Goal: Information Seeking & Learning: Compare options

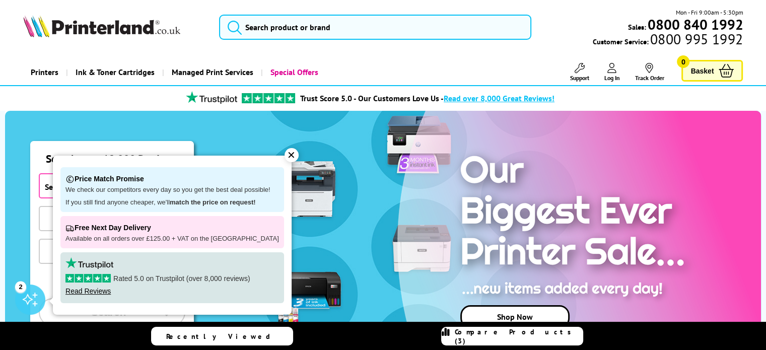
click at [41, 72] on link "Printers" at bounding box center [44, 72] width 43 height 26
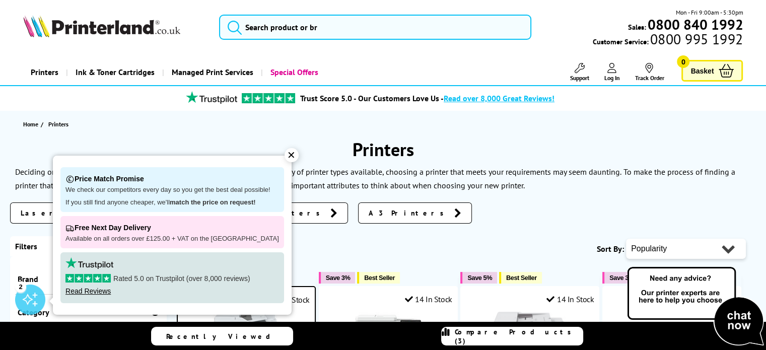
click at [285, 154] on div "✕" at bounding box center [292, 155] width 14 height 14
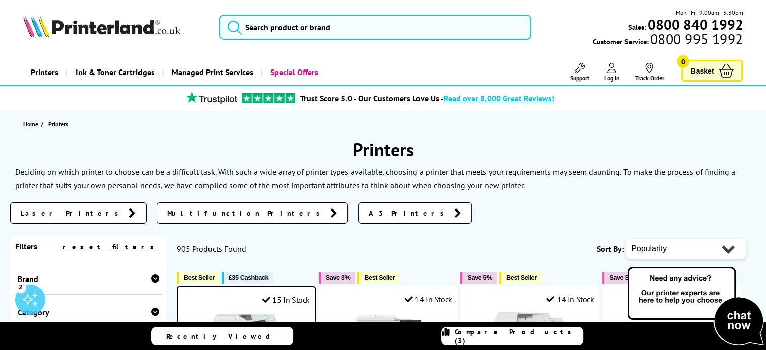
click at [167, 210] on span "Multifunction Printers" at bounding box center [246, 213] width 158 height 10
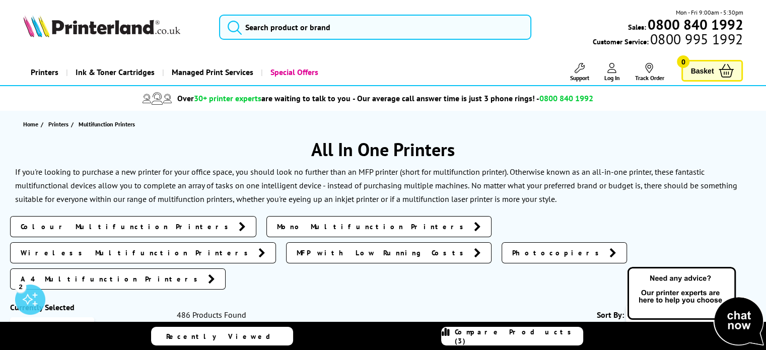
click at [64, 223] on span "Colour Multifunction Printers" at bounding box center [127, 227] width 213 height 10
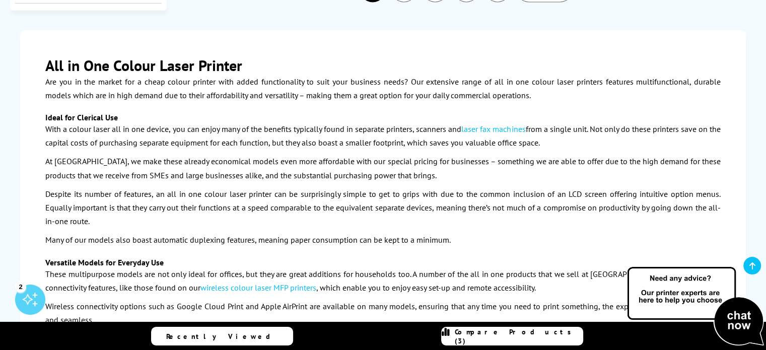
scroll to position [1561, 0]
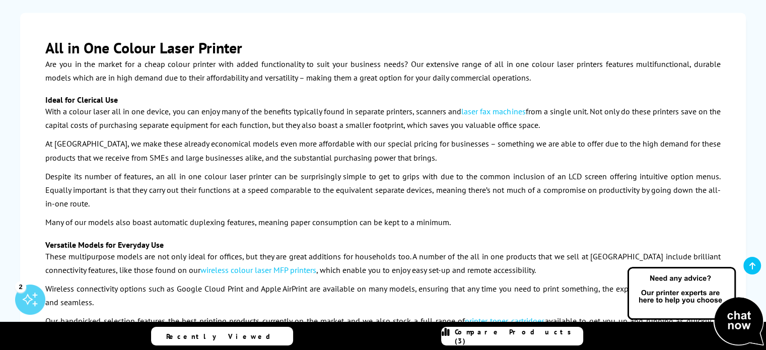
click at [228, 265] on link "wireless colour laser MFP printers" at bounding box center [258, 270] width 116 height 10
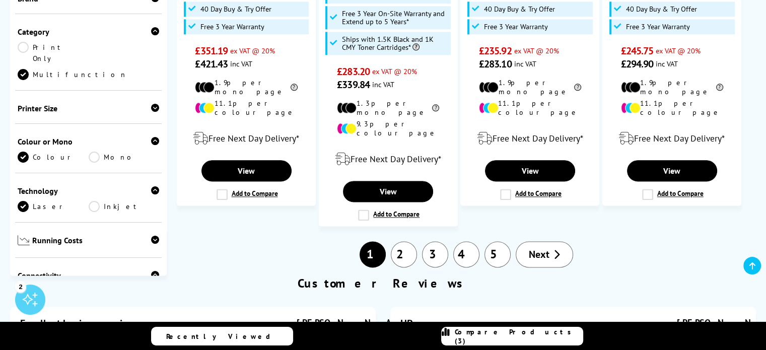
scroll to position [1259, 0]
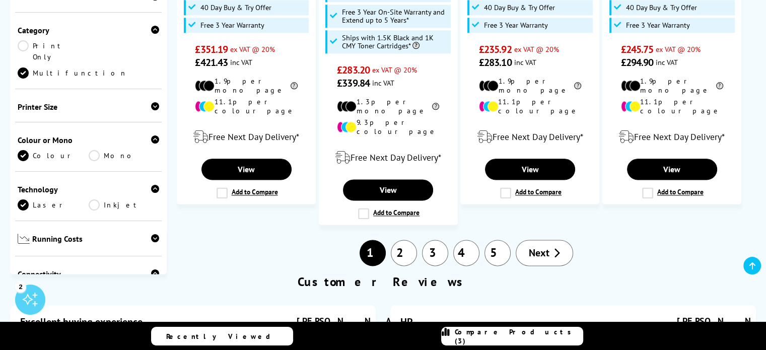
click at [153, 269] on icon at bounding box center [155, 273] width 8 height 8
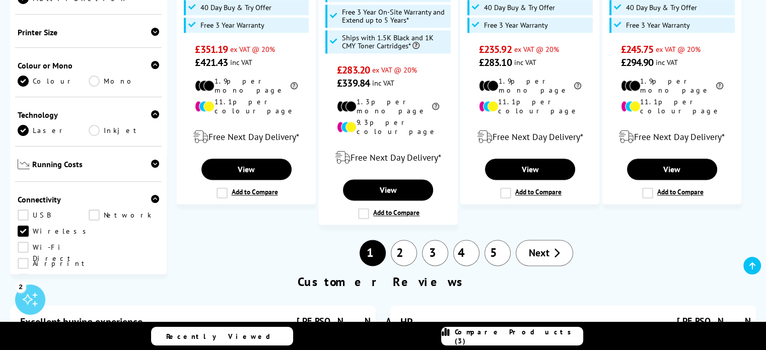
scroll to position [101, 0]
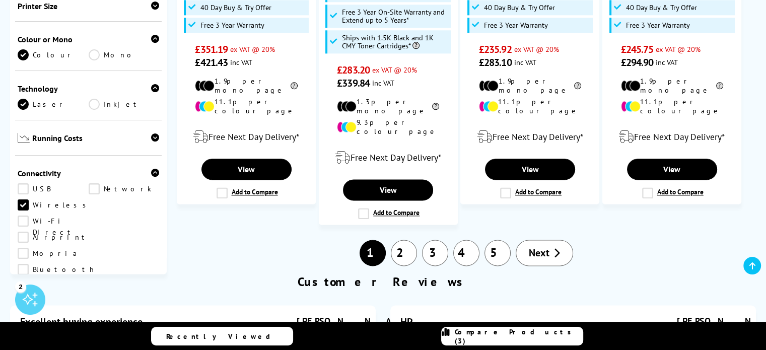
click at [153, 315] on icon at bounding box center [155, 319] width 8 height 8
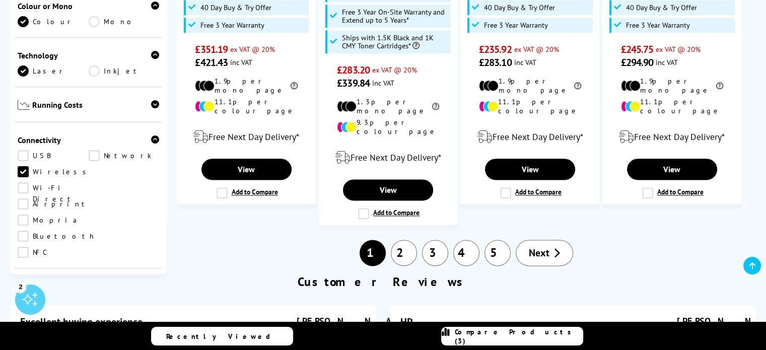
scroll to position [151, 0]
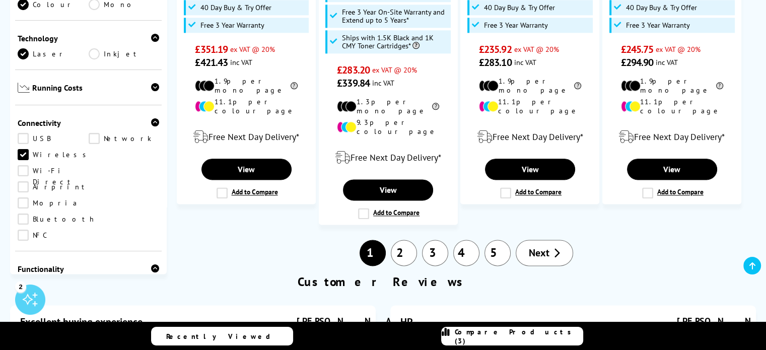
click at [23, 279] on link "Copy" at bounding box center [53, 284] width 71 height 11
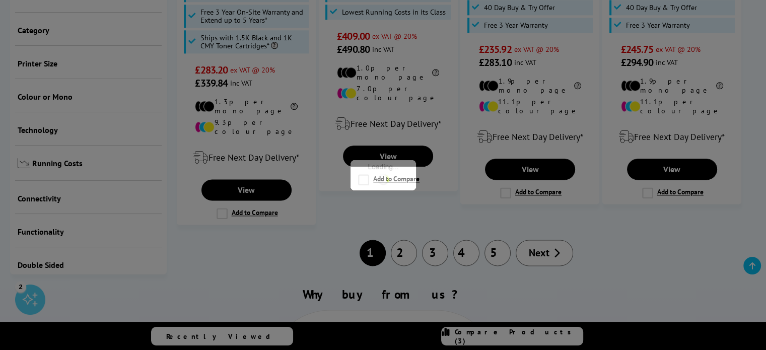
scroll to position [183, 0]
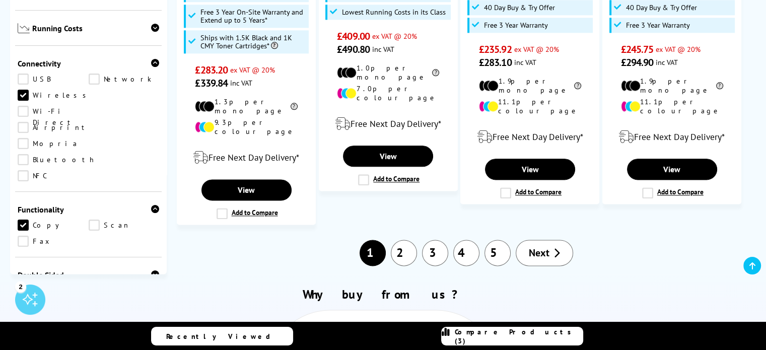
click at [94, 220] on link "Scan" at bounding box center [124, 225] width 71 height 11
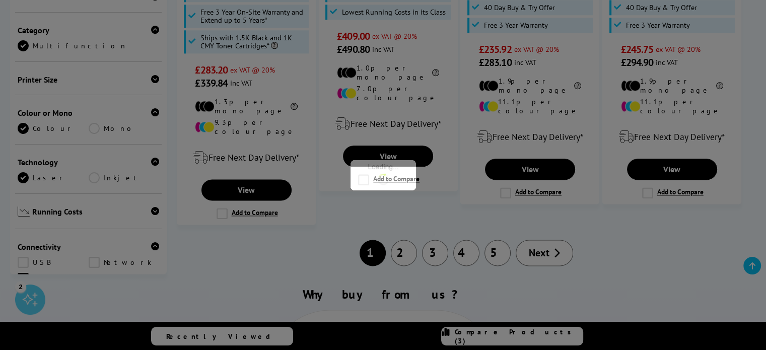
scroll to position [232, 0]
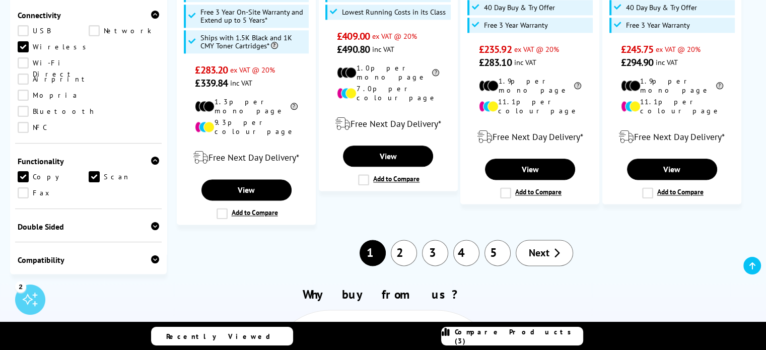
click at [152, 222] on icon at bounding box center [155, 226] width 8 height 8
click at [24, 237] on link "Print" at bounding box center [53, 242] width 71 height 11
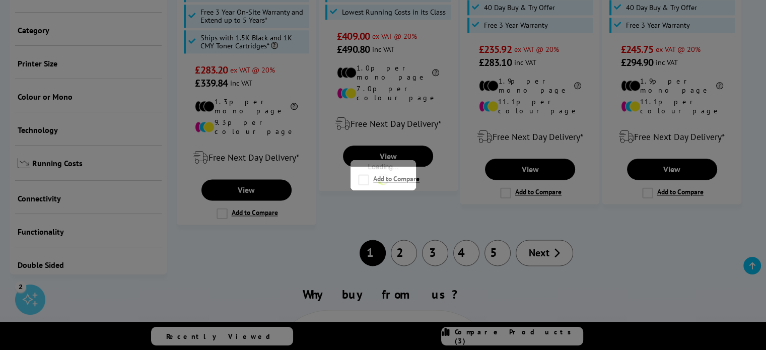
scroll to position [280, 0]
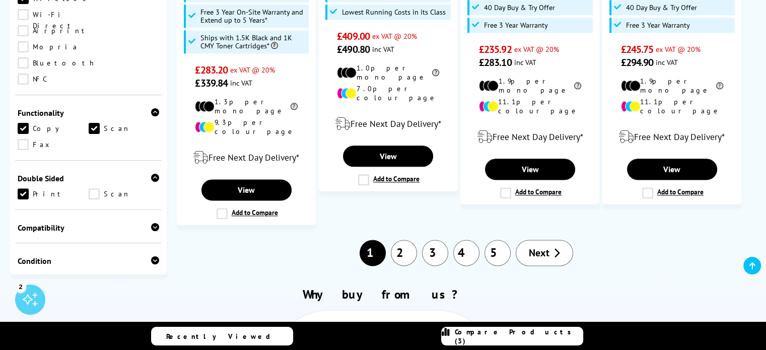
click at [153, 223] on icon at bounding box center [155, 227] width 8 height 8
click at [21, 238] on link "Windows" at bounding box center [54, 243] width 72 height 11
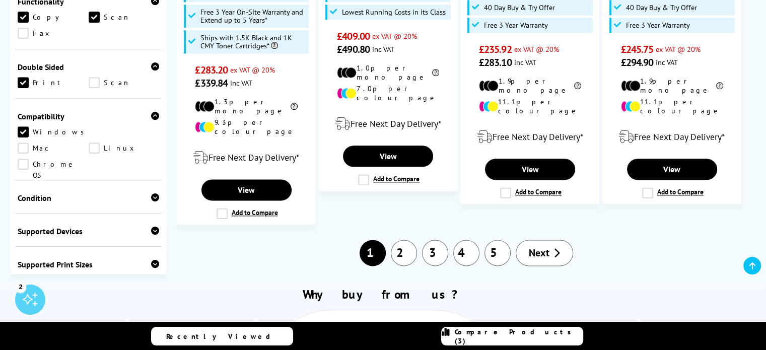
scroll to position [375, 0]
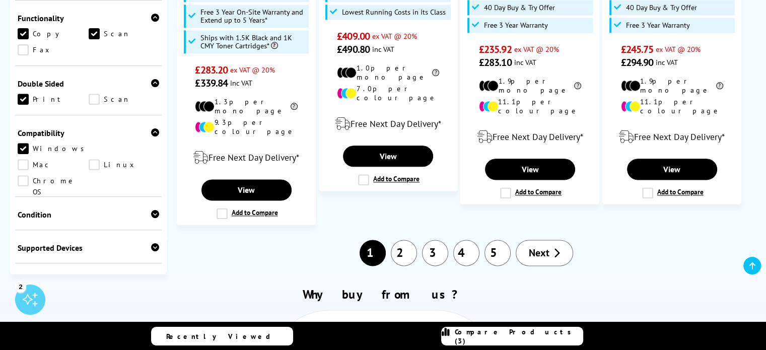
click at [89, 175] on link "Chrome OS" at bounding box center [53, 180] width 71 height 11
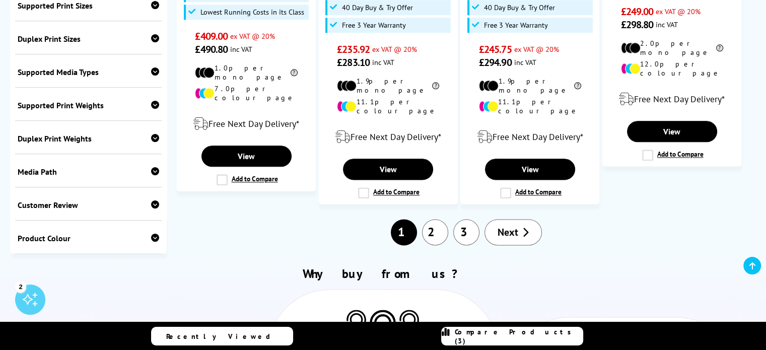
scroll to position [641, 0]
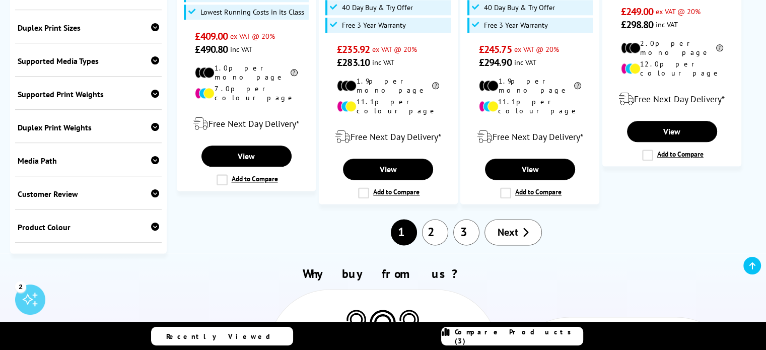
click at [151, 223] on icon at bounding box center [155, 227] width 8 height 8
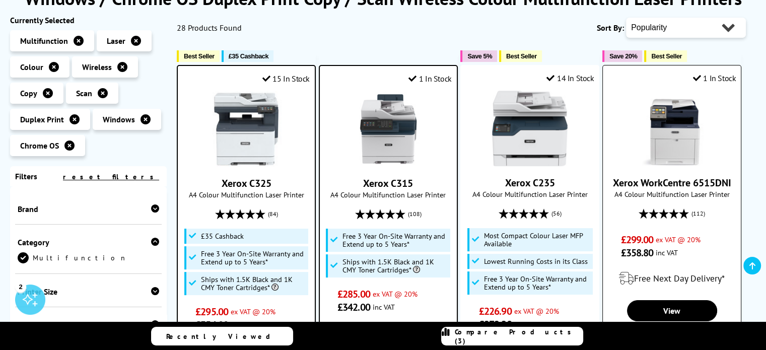
scroll to position [0, 0]
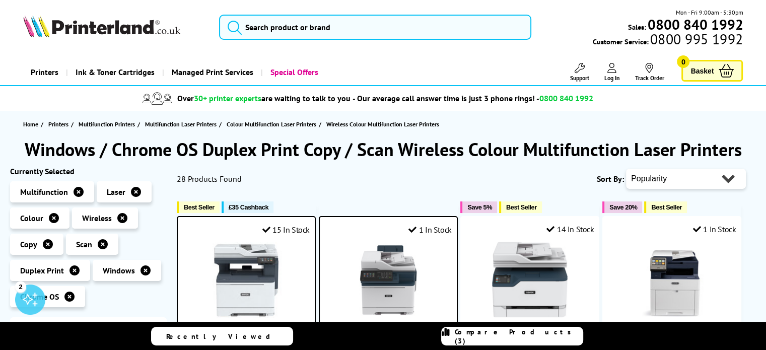
click at [692, 178] on select "Popularity Rating Price - Low to High Price - High to Low Running Costs - Low t…" at bounding box center [686, 179] width 120 height 20
select select "Running Costs"
click at [626, 169] on select "Popularity Rating Price - Low to High Price - High to Low Running Costs - Low t…" at bounding box center [686, 179] width 120 height 20
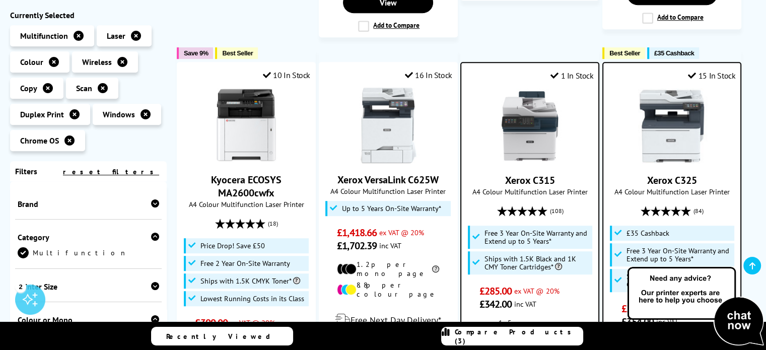
scroll to position [604, 0]
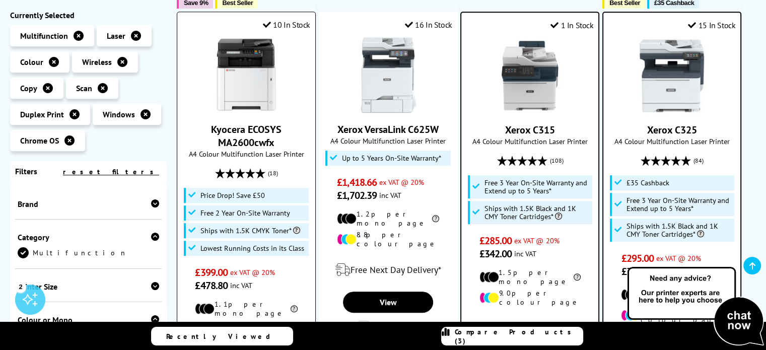
click at [238, 77] on img at bounding box center [247, 75] width 76 height 76
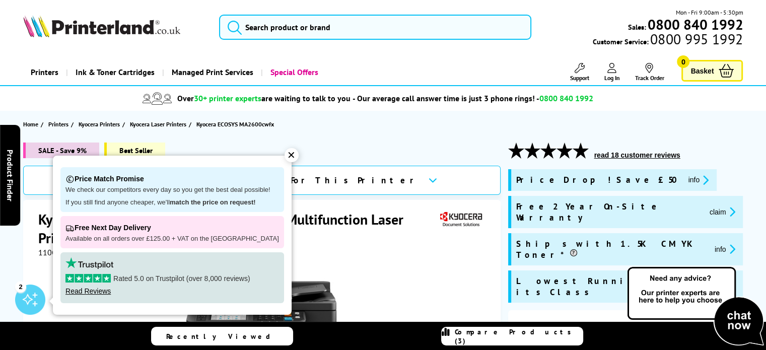
click at [285, 154] on div "✕" at bounding box center [292, 155] width 14 height 14
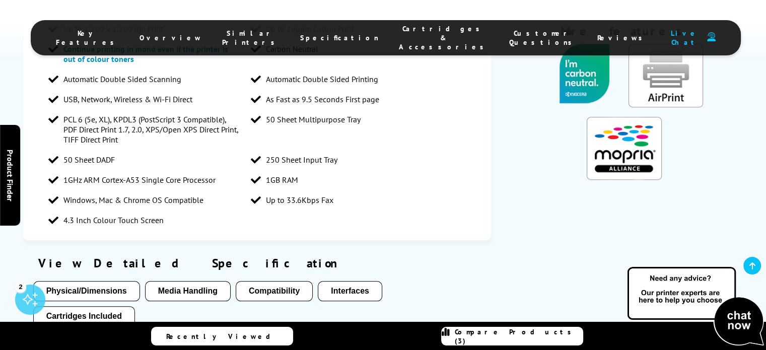
scroll to position [1007, 0]
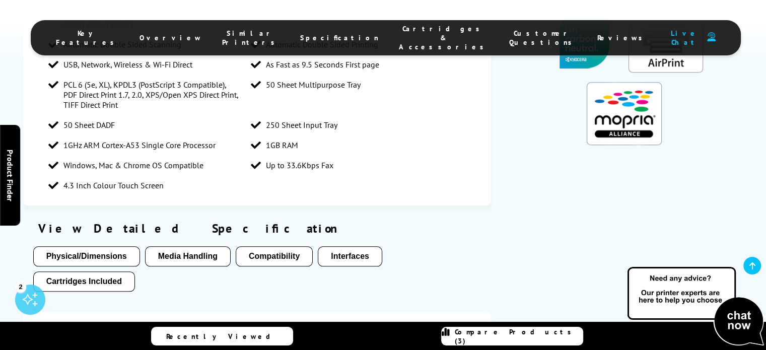
click at [67, 246] on button "Physical/Dimensions" at bounding box center [86, 256] width 107 height 20
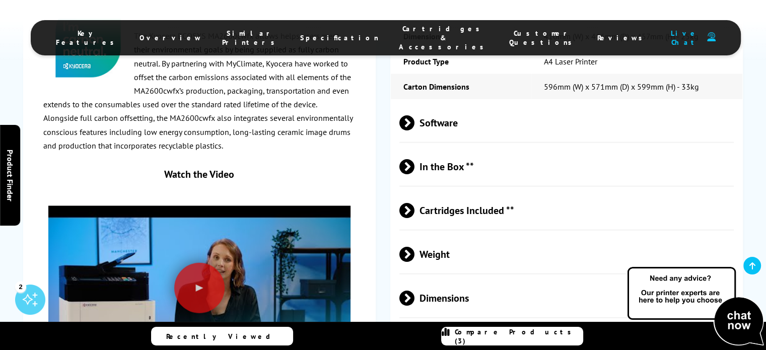
scroll to position [2491, 0]
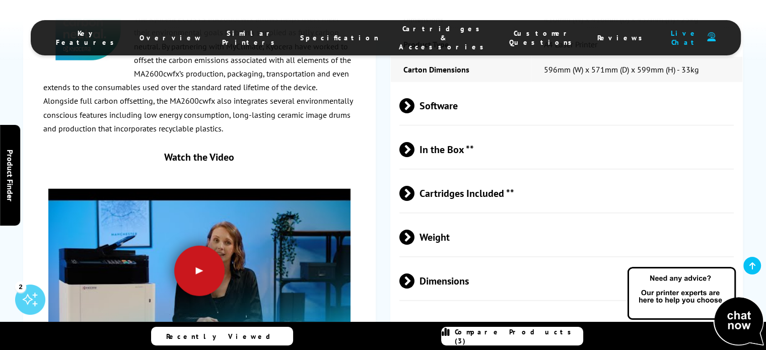
click at [199, 245] on div at bounding box center [199, 270] width 50 height 50
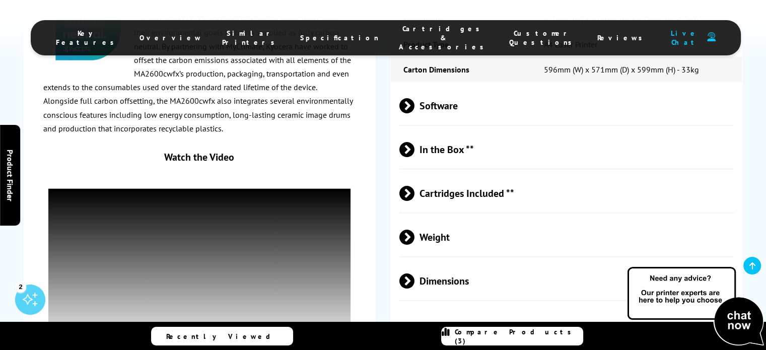
click at [415, 186] on span at bounding box center [415, 193] width 0 height 15
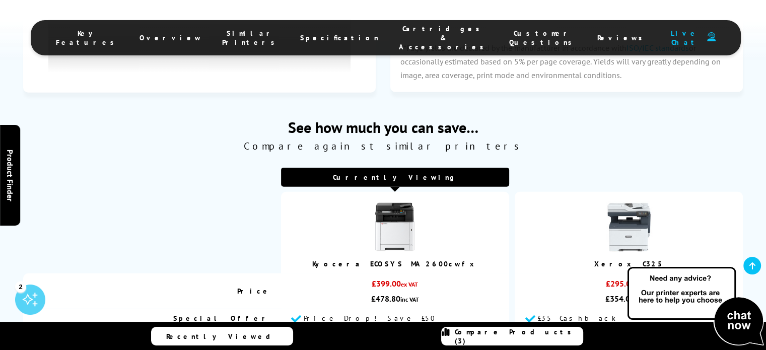
scroll to position [2894, 0]
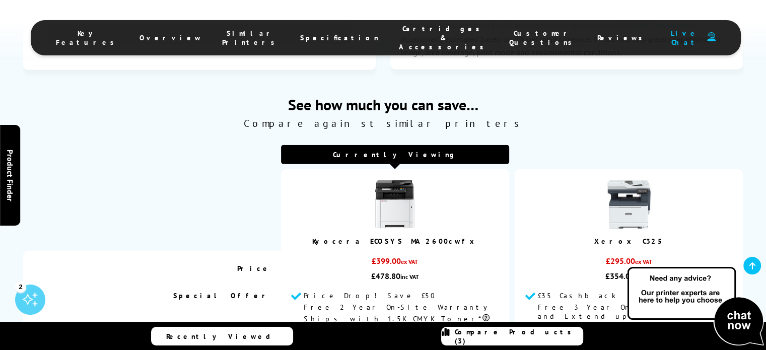
click at [391, 237] on link "Kyocera ECOSYS MA2600cwfx" at bounding box center [395, 241] width 166 height 9
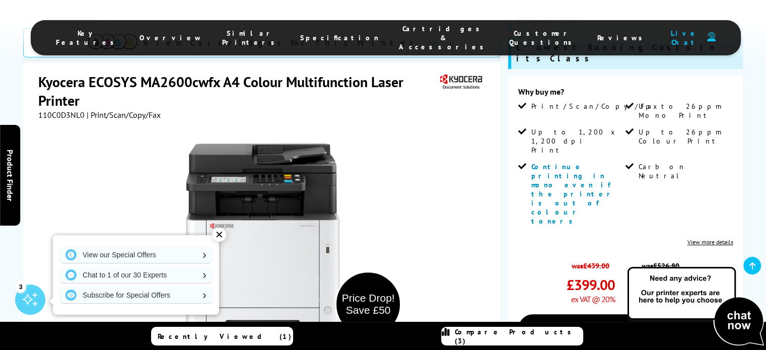
scroll to position [252, 0]
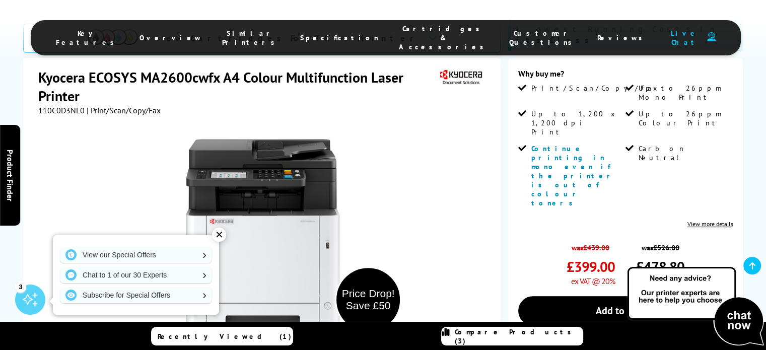
click at [218, 234] on div "✕" at bounding box center [219, 235] width 14 height 14
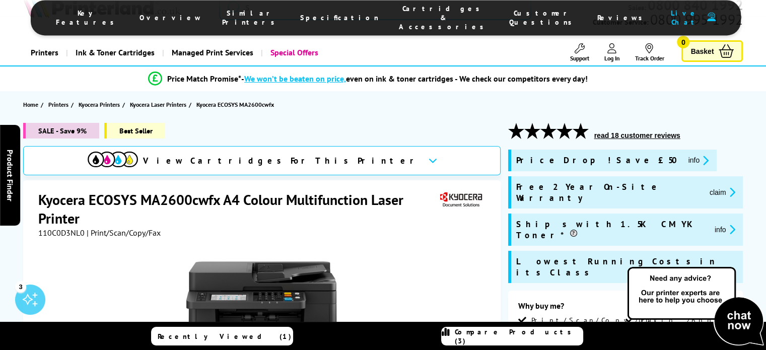
scroll to position [0, 0]
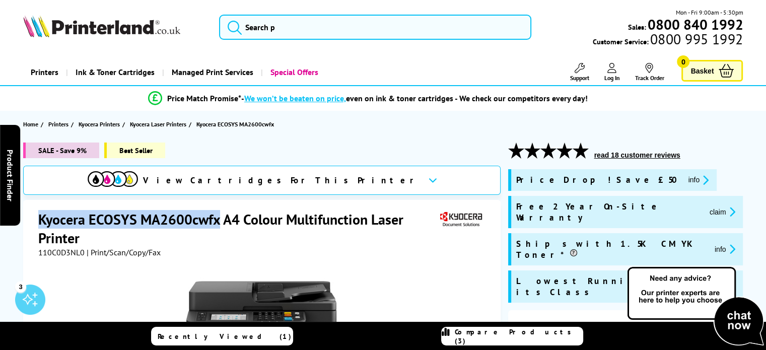
drag, startPoint x: 39, startPoint y: 215, endPoint x: 217, endPoint y: 217, distance: 178.3
click at [217, 217] on h1 "Kyocera ECOSYS MA2600cwfx A4 Colour Multifunction Laser Printer" at bounding box center [237, 228] width 399 height 37
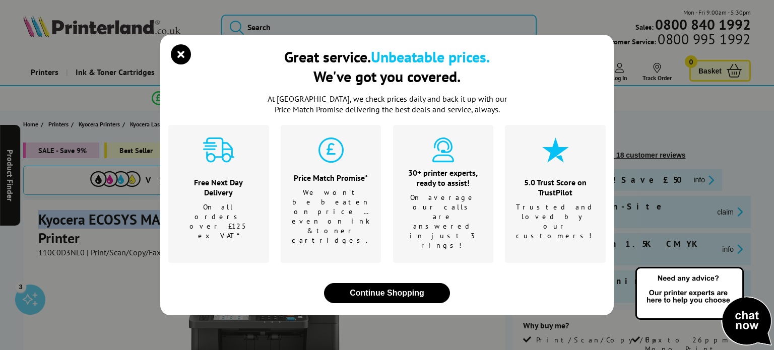
copy h1 "Kyocera ECOSYS MA2600cwfx"
click at [181, 64] on icon "close modal" at bounding box center [181, 54] width 20 height 20
